Goal: Find specific page/section: Find specific page/section

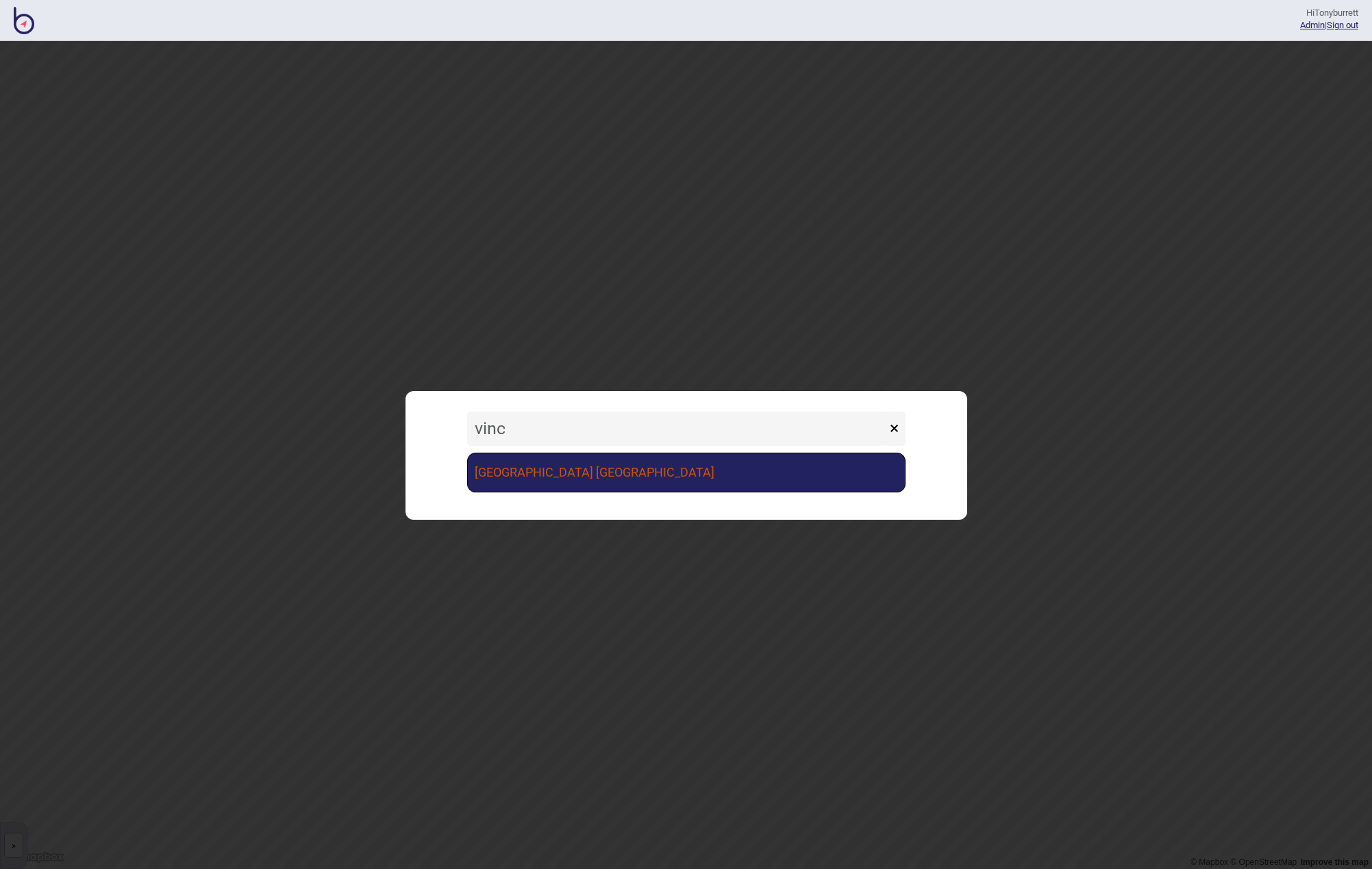
type input "vinc"
click at [506, 472] on link "[GEOGRAPHIC_DATA] [GEOGRAPHIC_DATA]" at bounding box center [686, 472] width 438 height 40
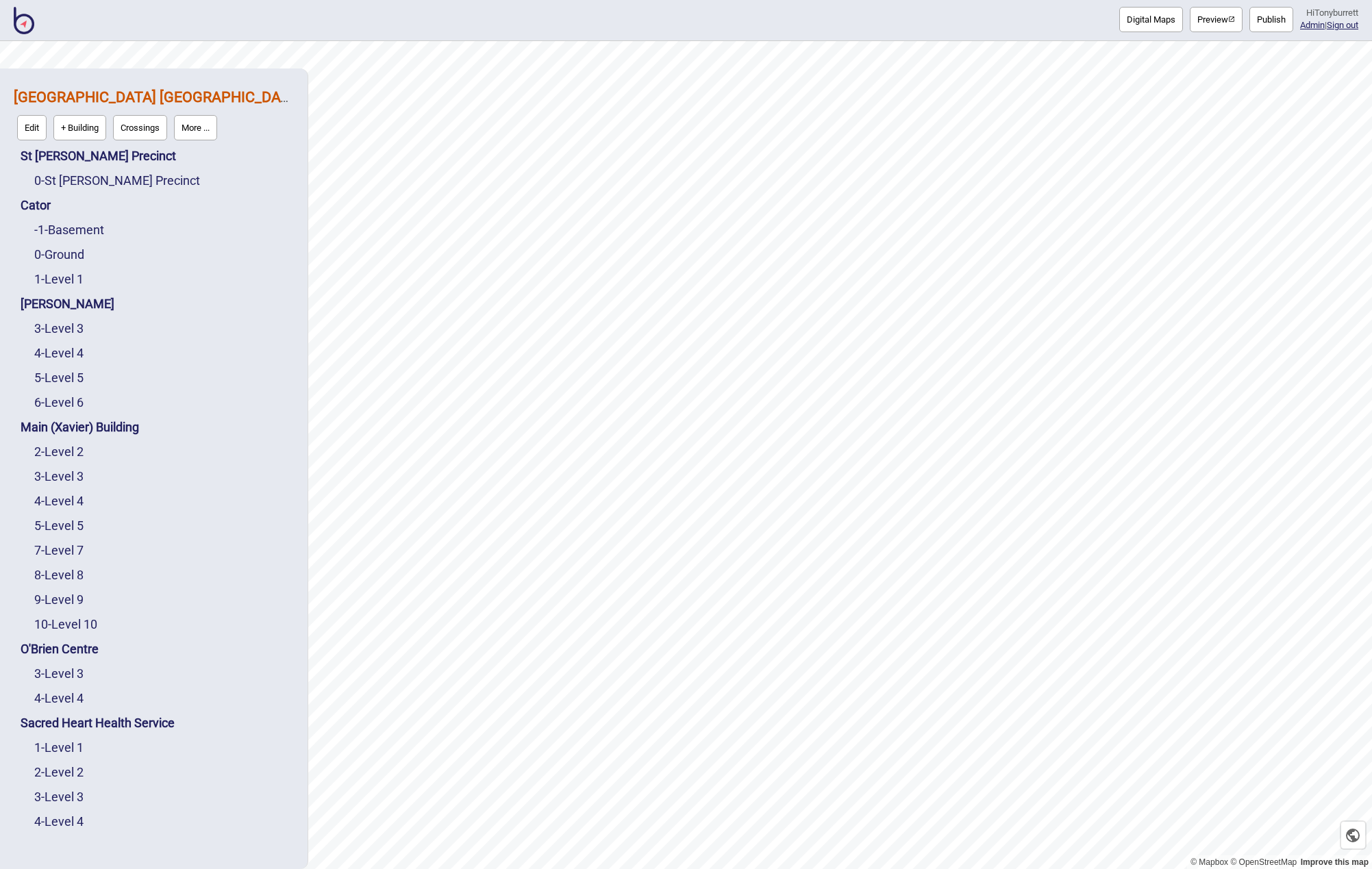
click at [211, 124] on button "More ..." at bounding box center [196, 127] width 43 height 25
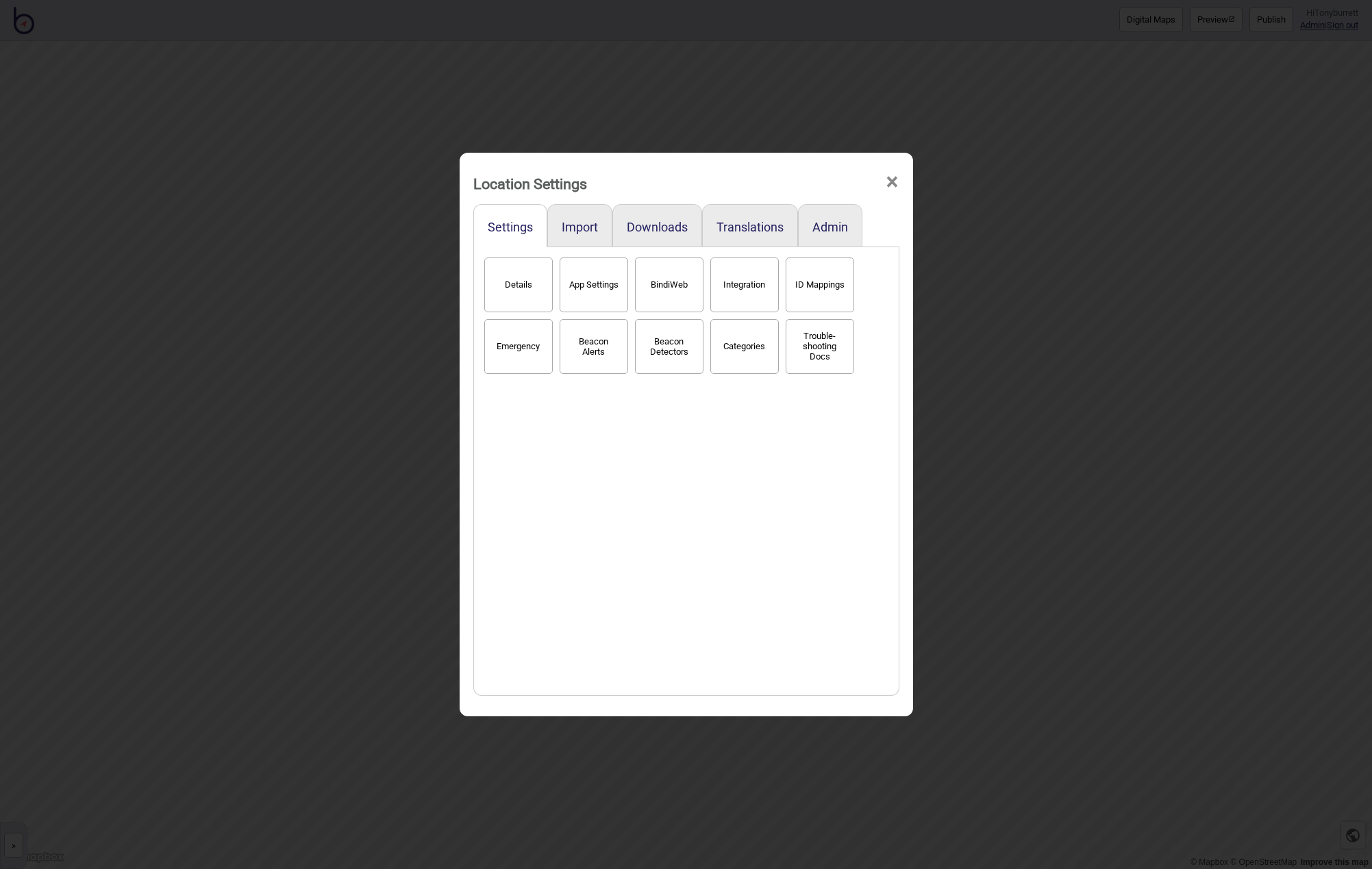
click at [680, 276] on button "BindiWeb" at bounding box center [669, 285] width 68 height 55
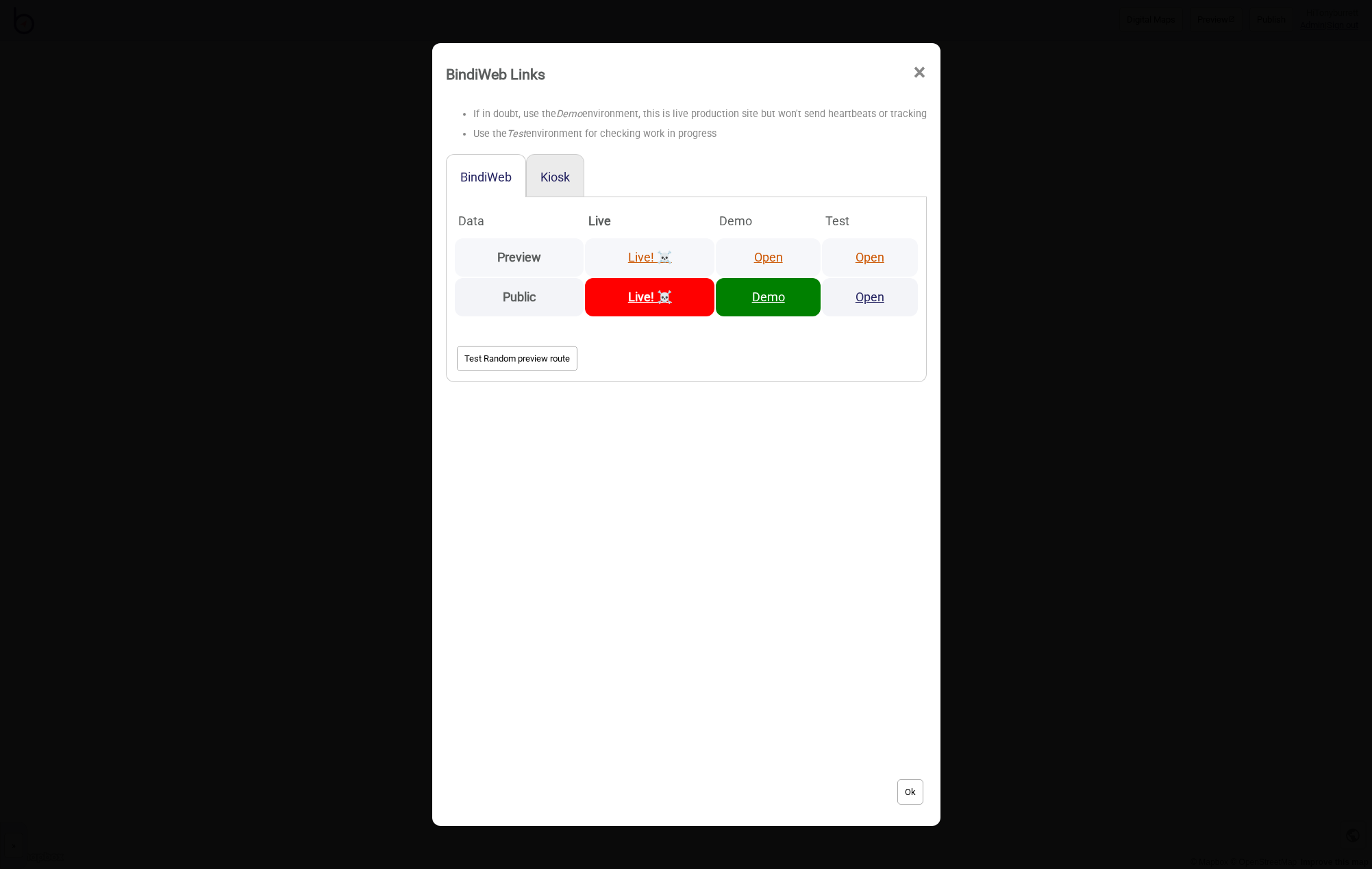
click at [763, 254] on link "Open" at bounding box center [769, 257] width 29 height 14
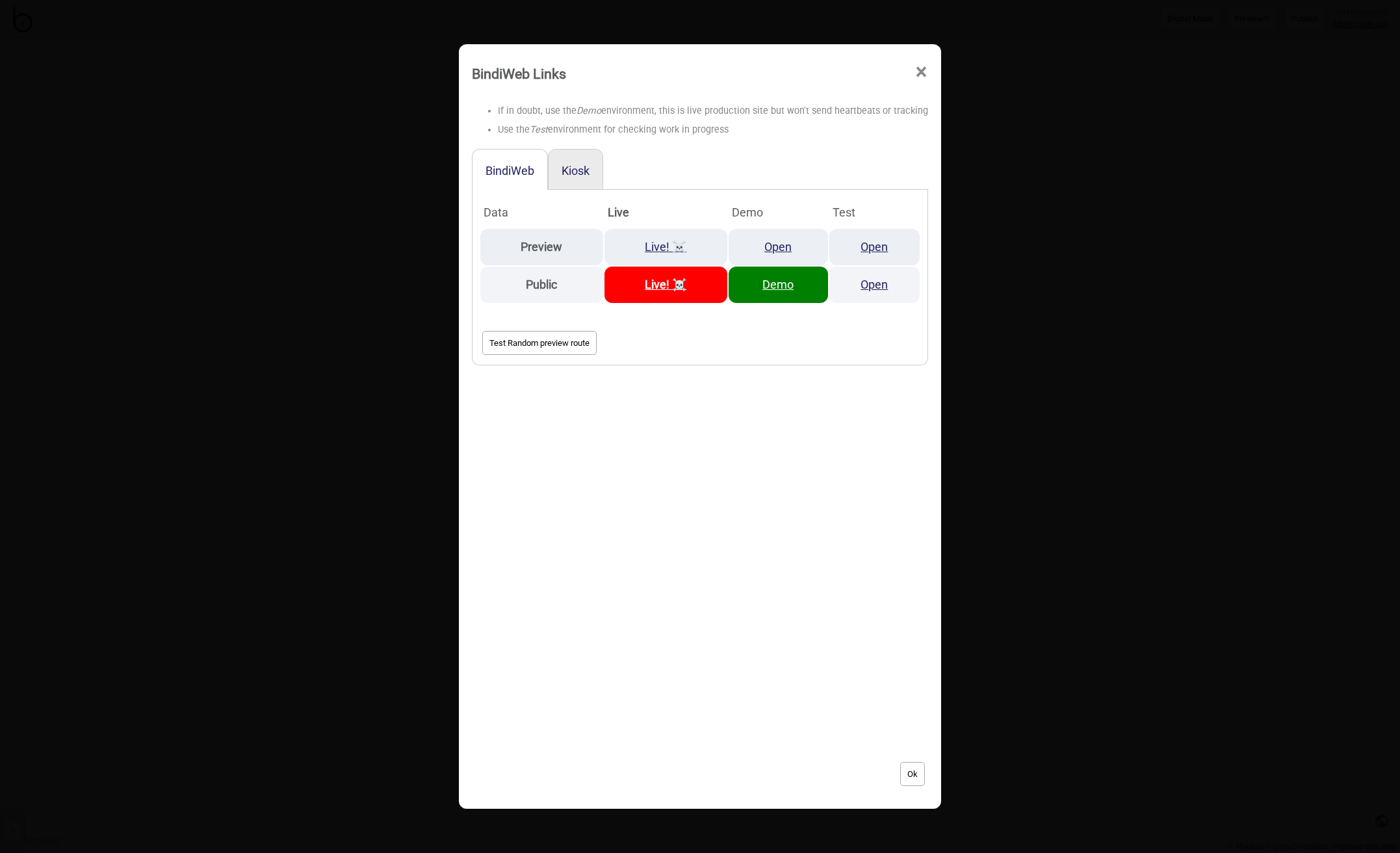
drag, startPoint x: 917, startPoint y: 70, endPoint x: 868, endPoint y: 68, distance: 49.0
click at [916, 70] on span "×" at bounding box center [921, 72] width 14 height 43
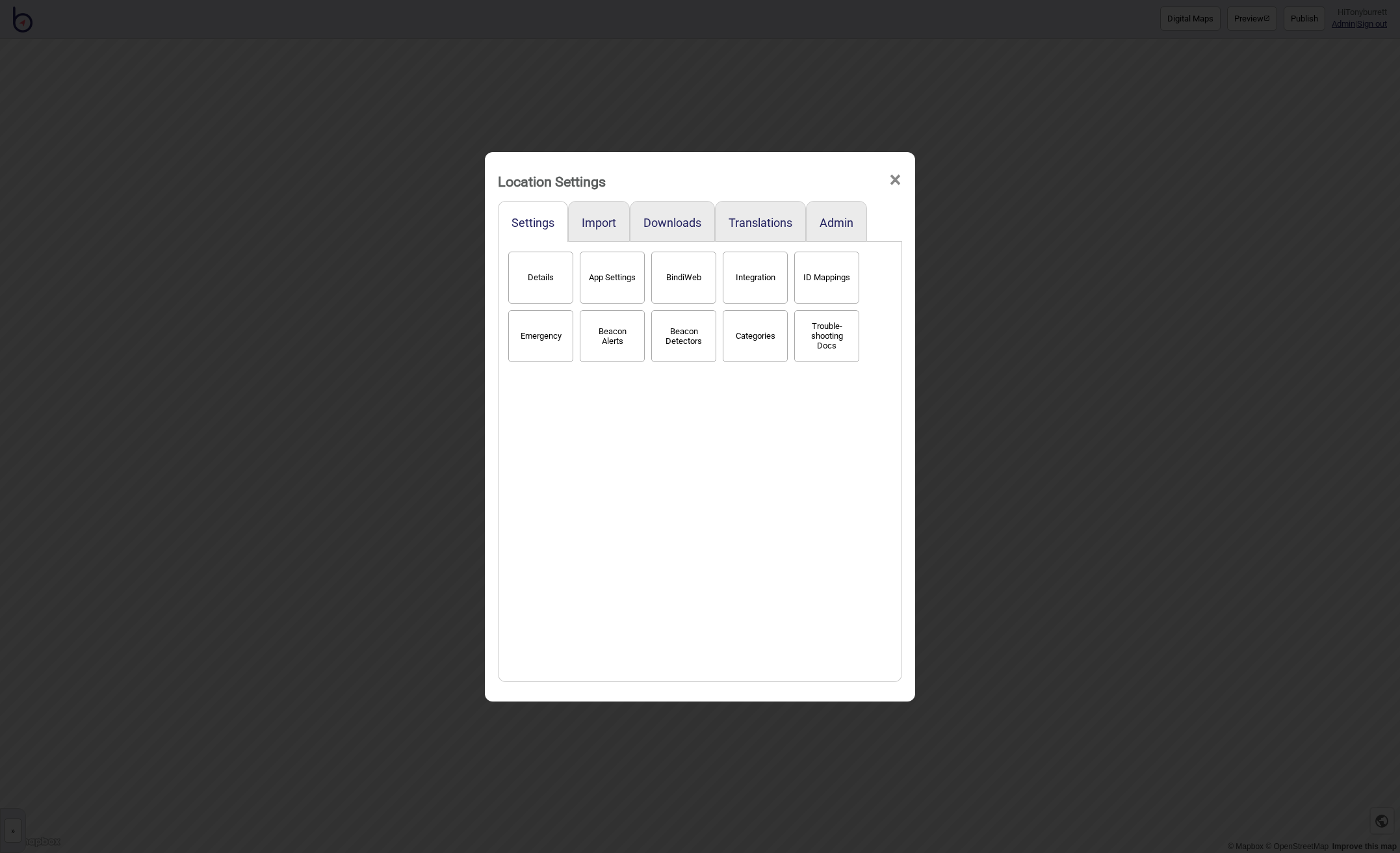
click at [901, 177] on span "×" at bounding box center [896, 180] width 14 height 43
